Goal: Check status: Check status

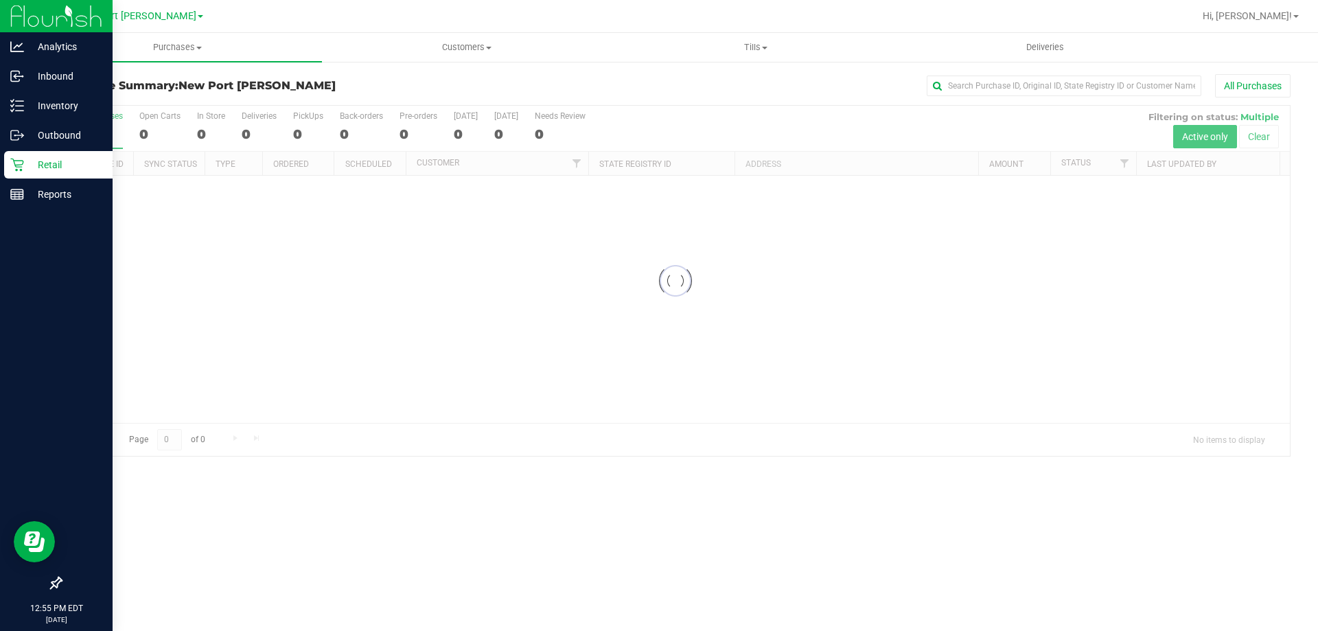
click at [21, 168] on icon at bounding box center [17, 165] width 14 height 14
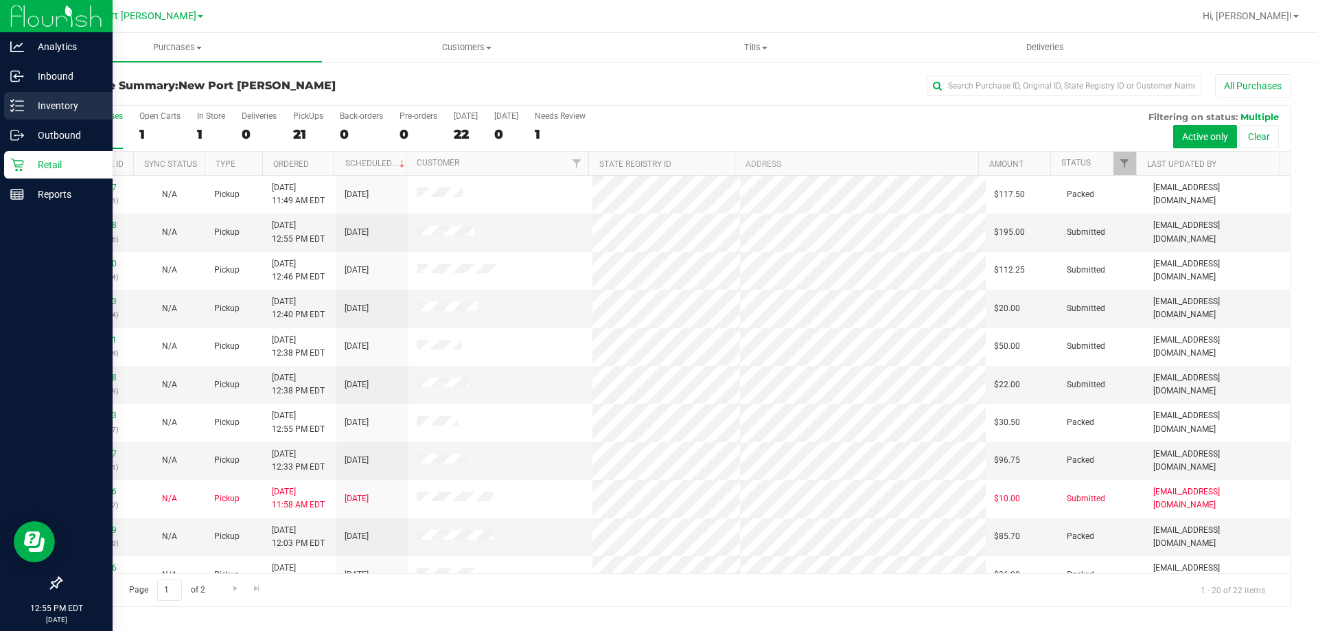
click at [34, 104] on p "Inventory" at bounding box center [65, 105] width 82 height 16
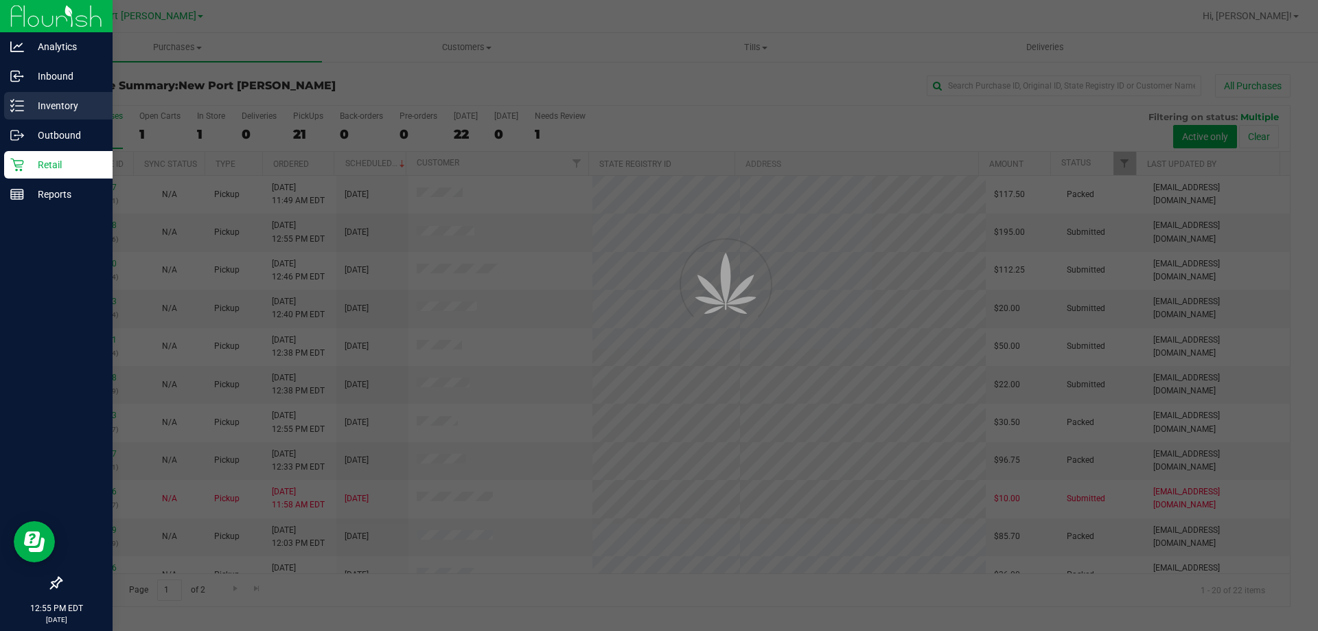
click at [40, 106] on p "Inventory" at bounding box center [65, 105] width 82 height 16
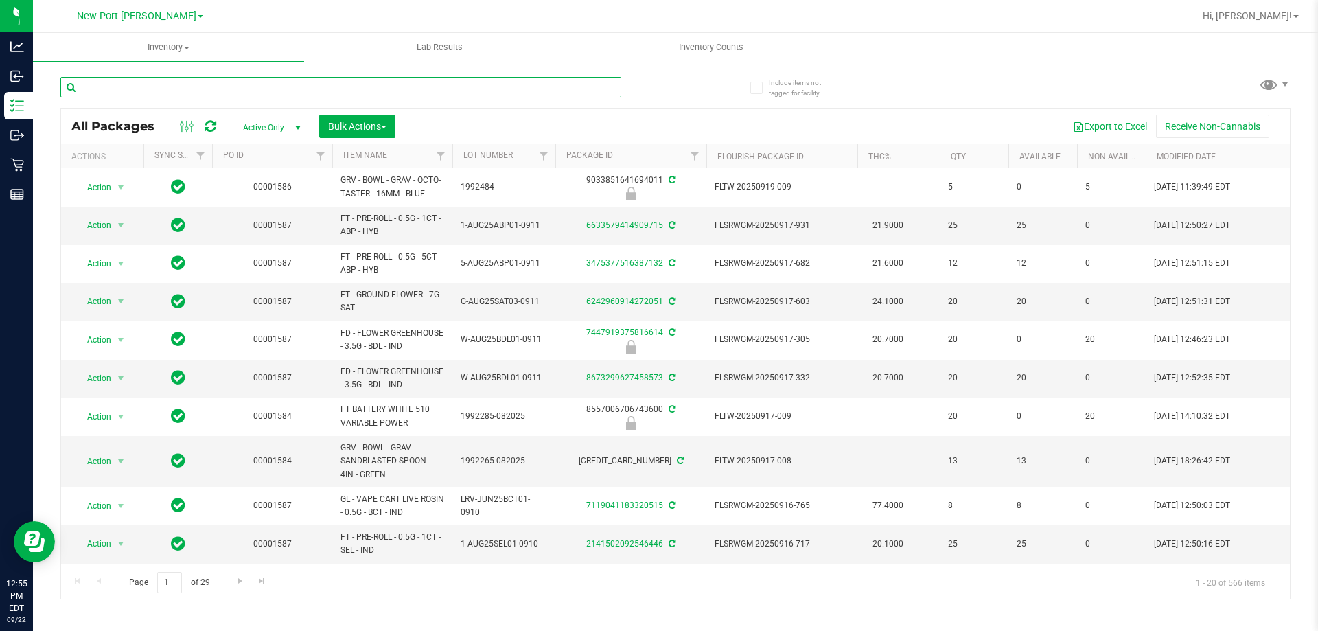
click at [183, 87] on input "text" at bounding box center [340, 87] width 561 height 21
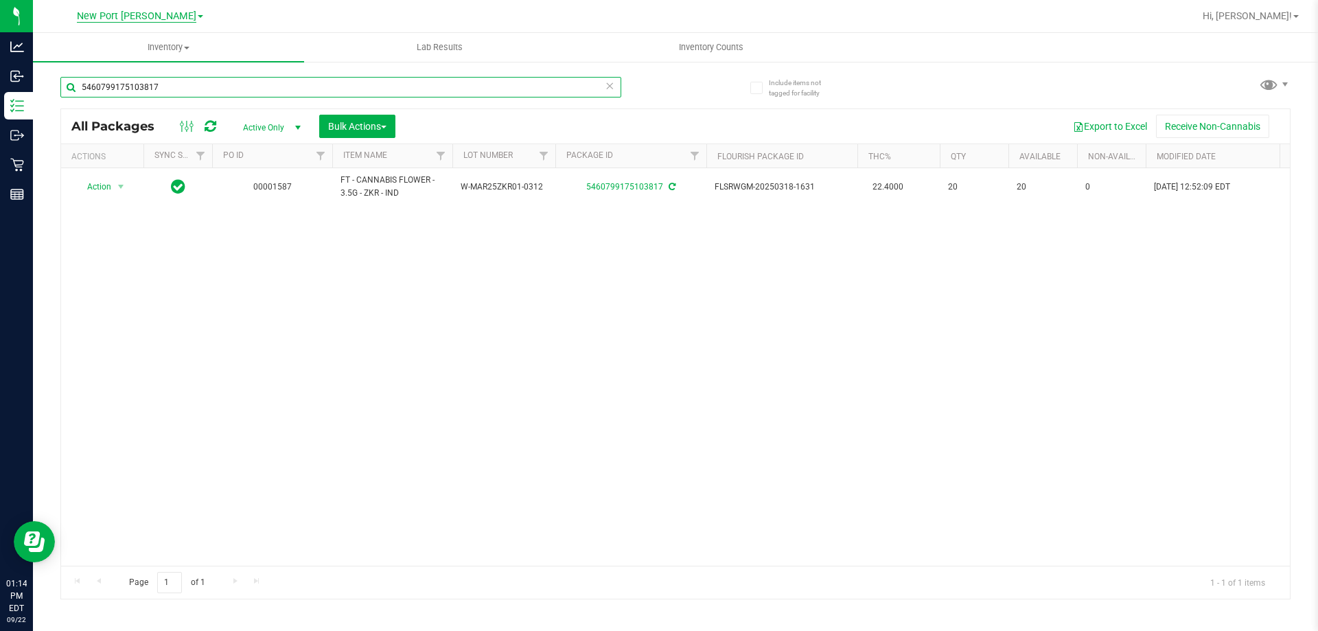
type input "5460799175103817"
